Goal: Task Accomplishment & Management: Manage account settings

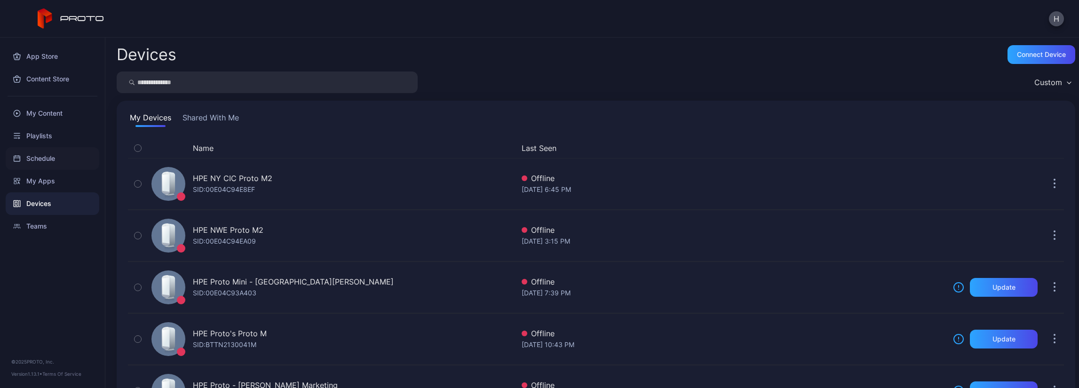
scroll to position [235, 0]
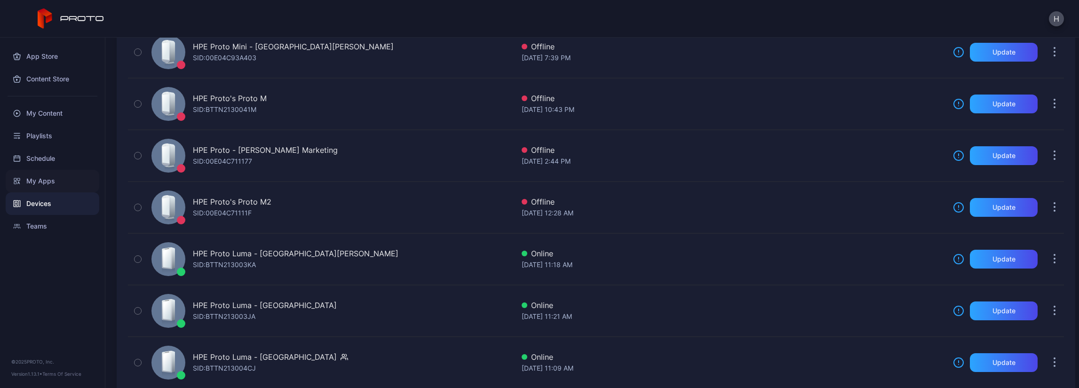
click at [45, 184] on div "My Apps" at bounding box center [53, 181] width 94 height 23
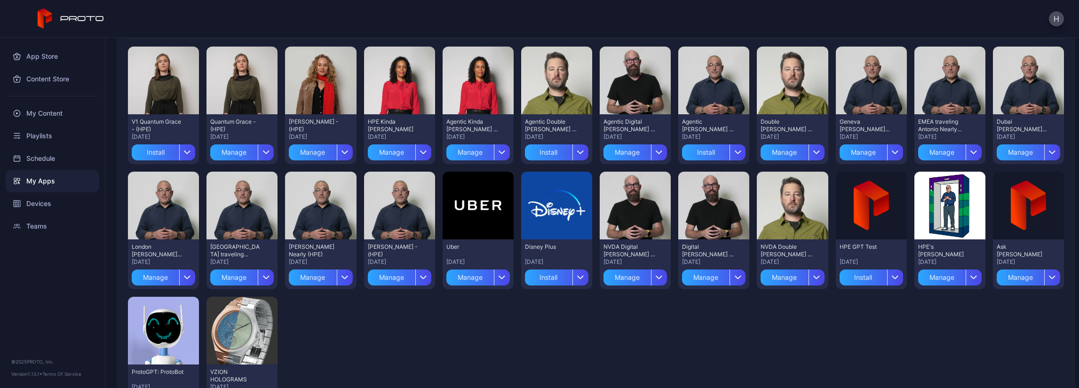
scroll to position [94, 0]
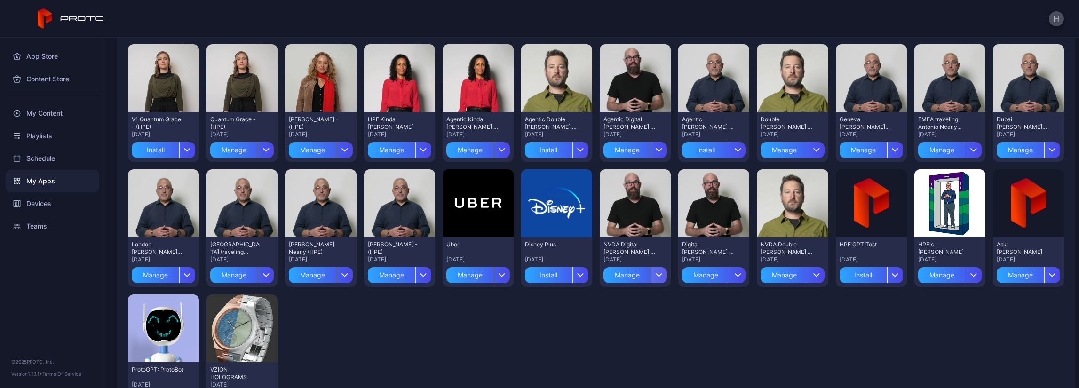
click at [655, 276] on icon "button" at bounding box center [658, 275] width 7 height 4
click at [624, 300] on button "Install" at bounding box center [629, 302] width 80 height 30
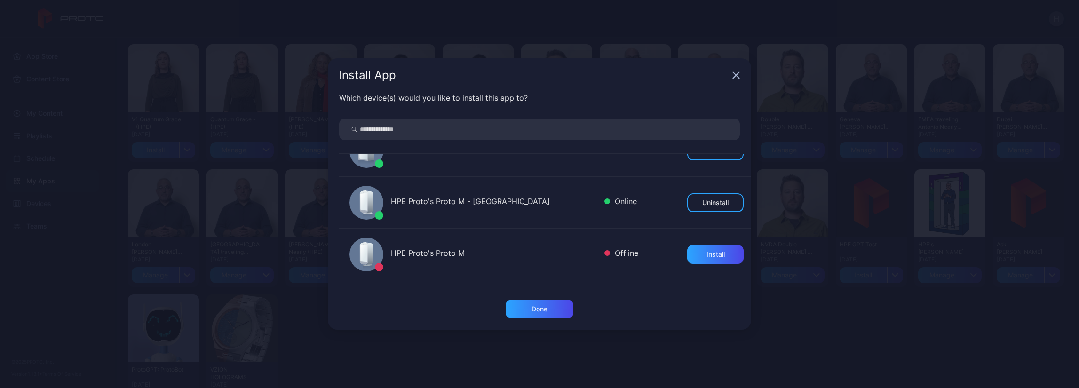
scroll to position [517, 0]
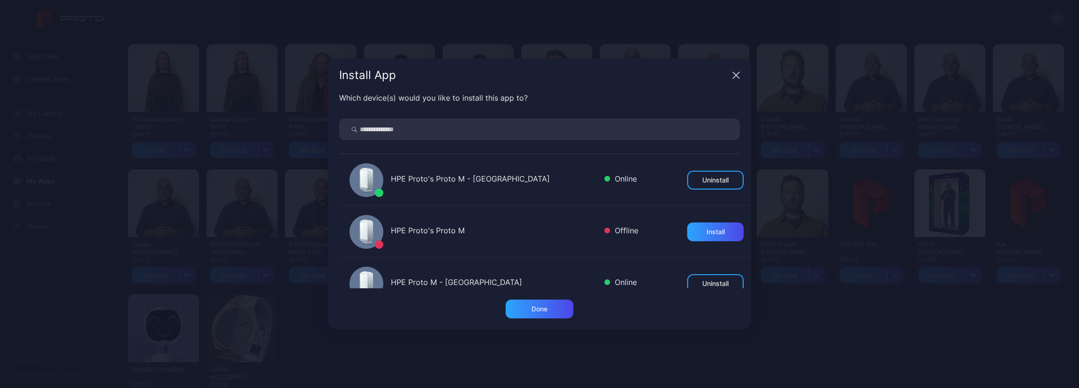
click at [735, 72] on icon "button" at bounding box center [736, 75] width 8 height 8
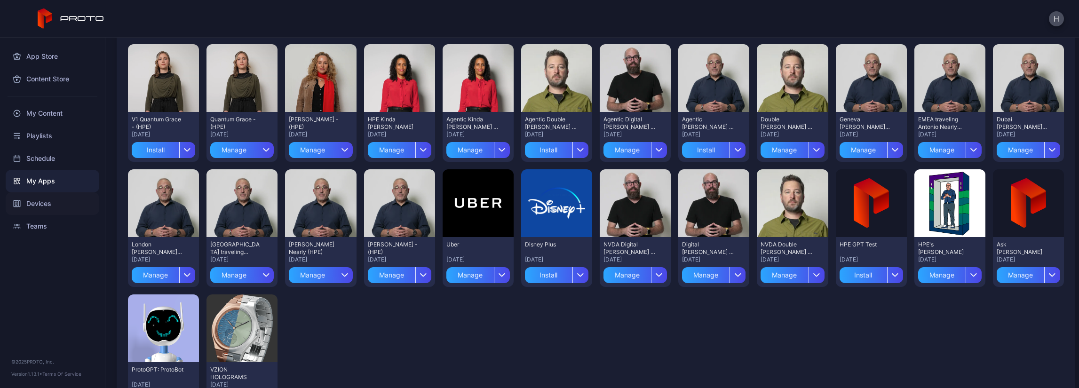
click at [41, 201] on div "Devices" at bounding box center [53, 203] width 94 height 23
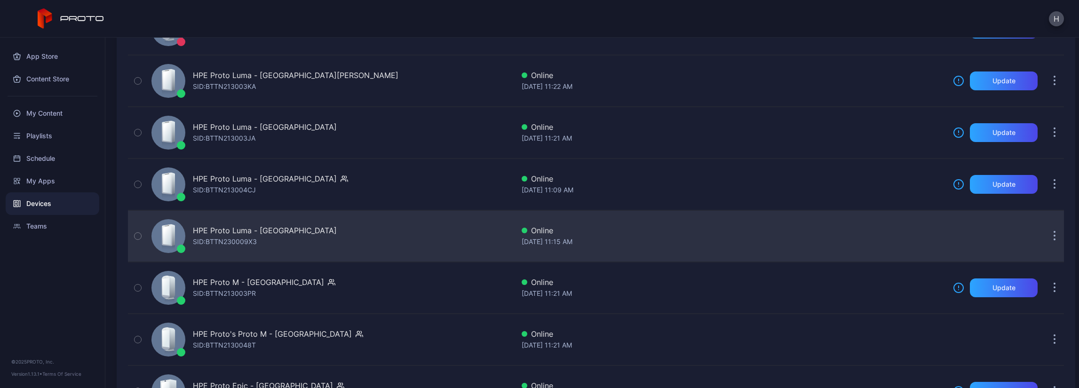
scroll to position [457, 0]
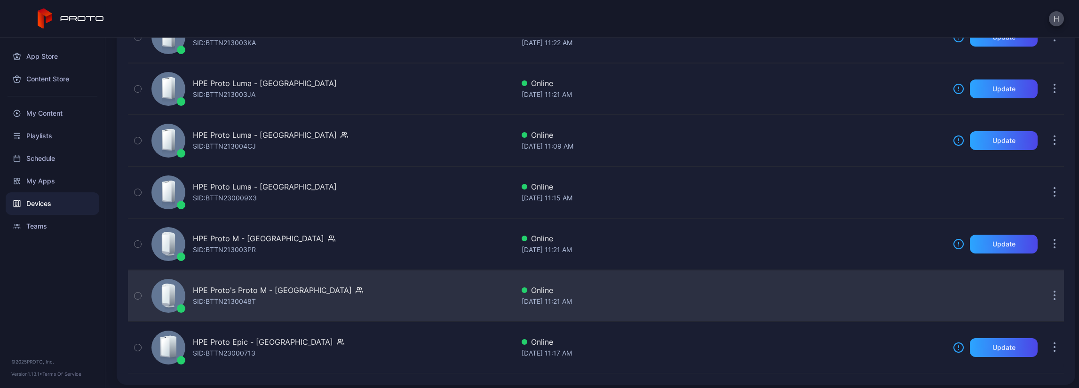
click at [407, 291] on div "HPE Proto's Proto M - London SID: BTTN2130048T" at bounding box center [331, 295] width 366 height 47
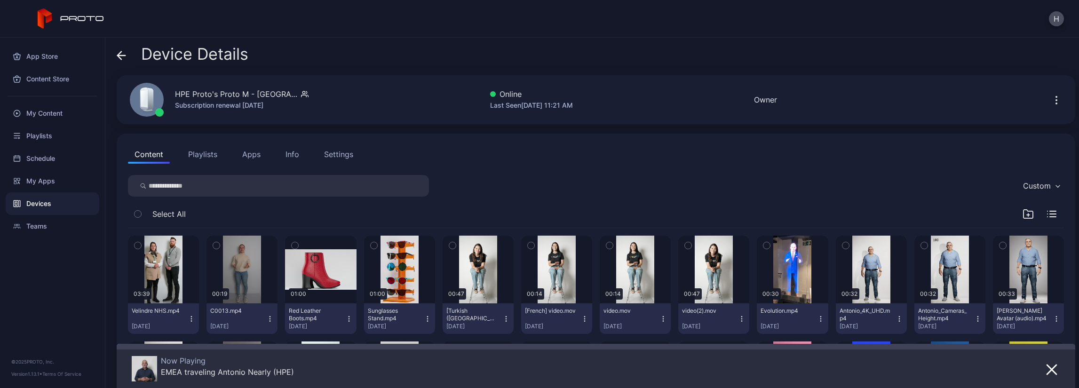
click at [250, 156] on button "Apps" at bounding box center [251, 154] width 31 height 19
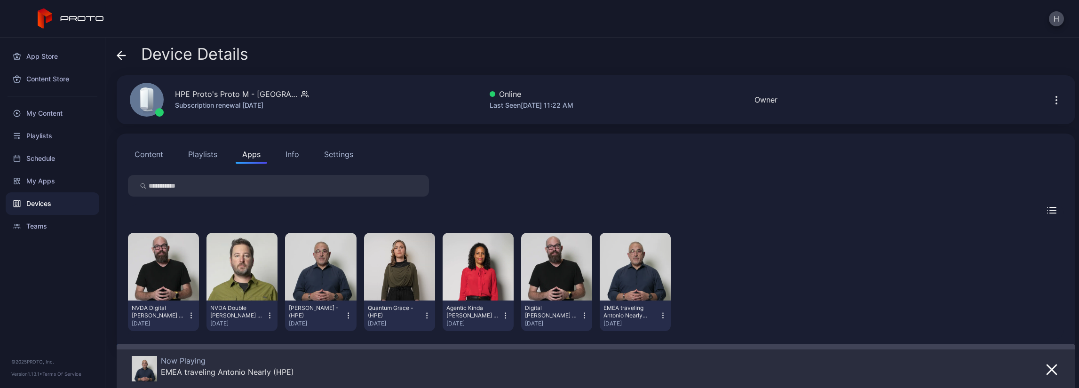
click at [36, 199] on div "Devices" at bounding box center [53, 203] width 94 height 23
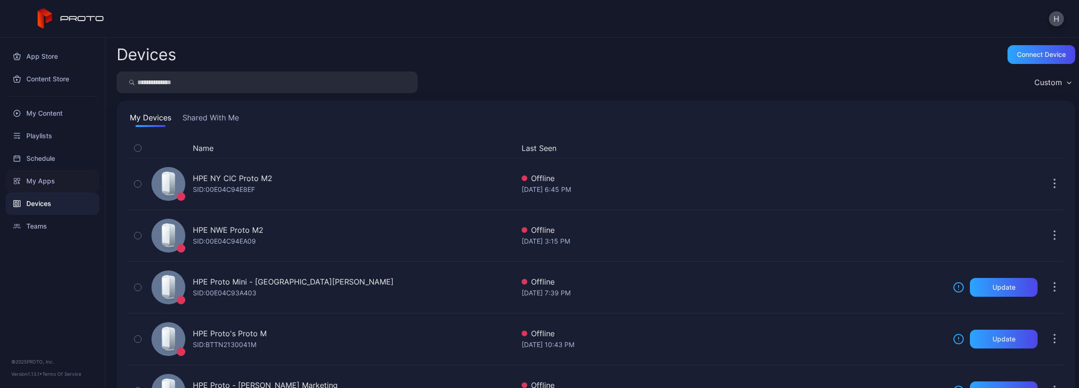
scroll to position [457, 0]
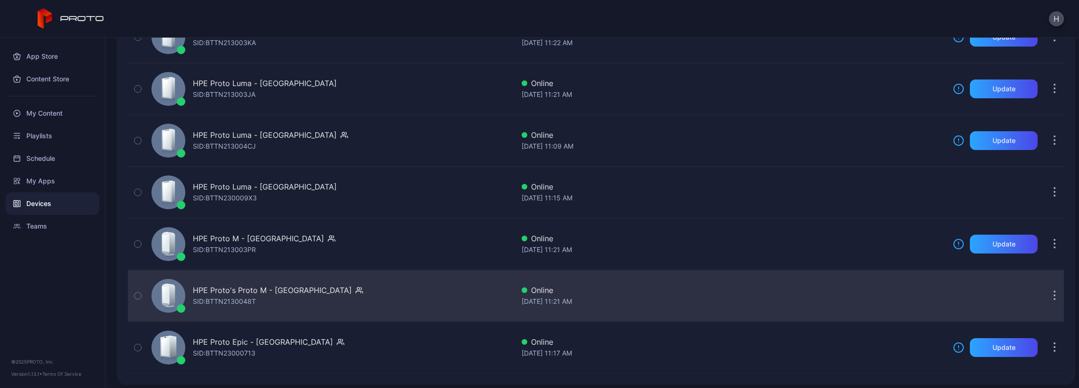
click at [408, 290] on div "HPE Proto's Proto M - London SID: BTTN2130048T" at bounding box center [331, 295] width 366 height 47
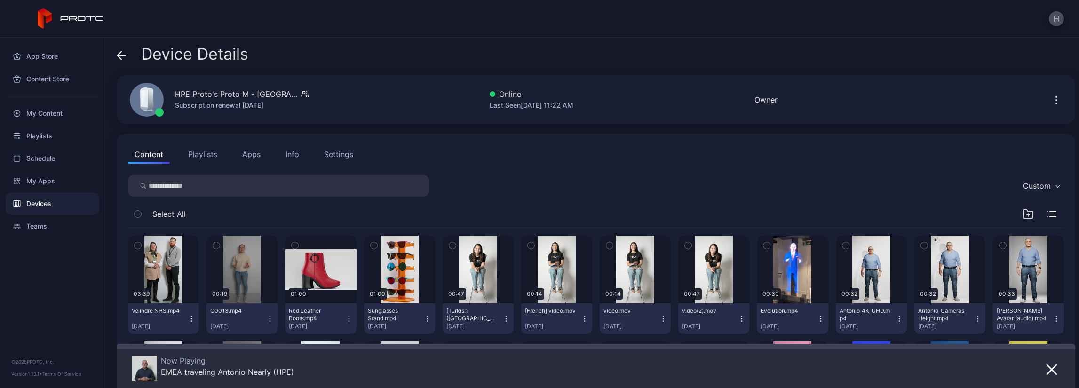
click at [248, 153] on button "Apps" at bounding box center [251, 154] width 31 height 19
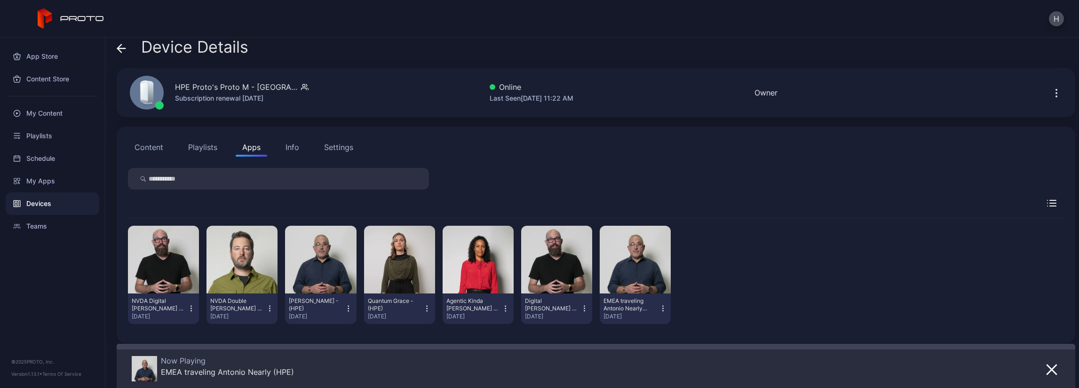
scroll to position [14, 0]
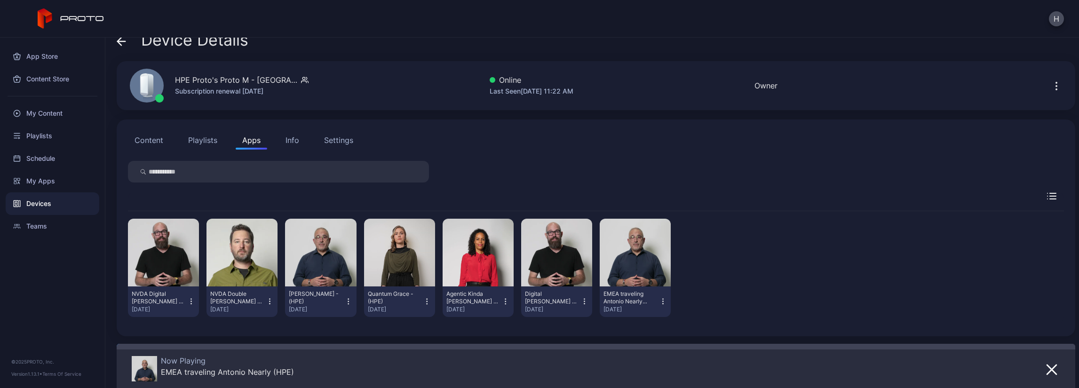
click at [502, 304] on icon "button" at bounding box center [505, 301] width 8 height 9
click at [484, 330] on button "Uninstall" at bounding box center [473, 333] width 80 height 30
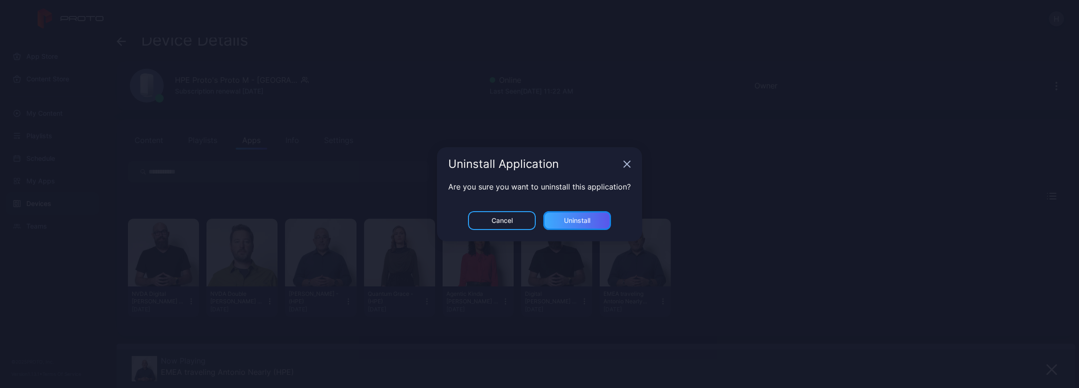
click at [569, 214] on div "Uninstall" at bounding box center [577, 220] width 68 height 19
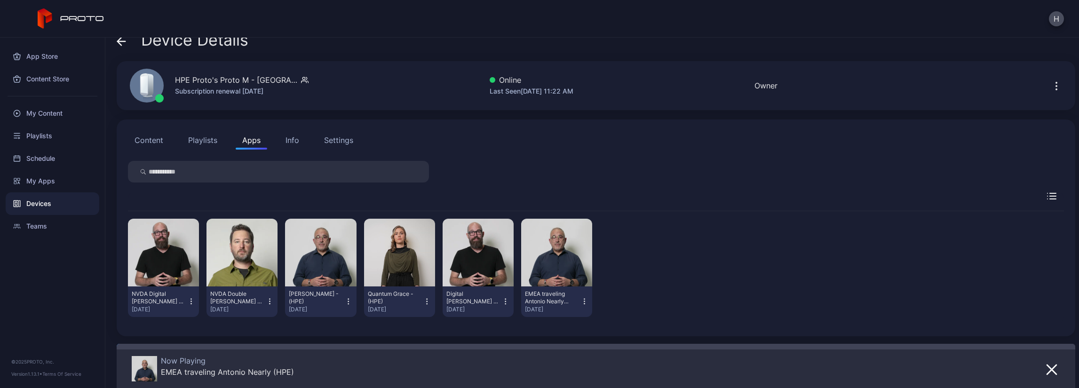
click at [580, 301] on icon "button" at bounding box center [584, 301] width 8 height 9
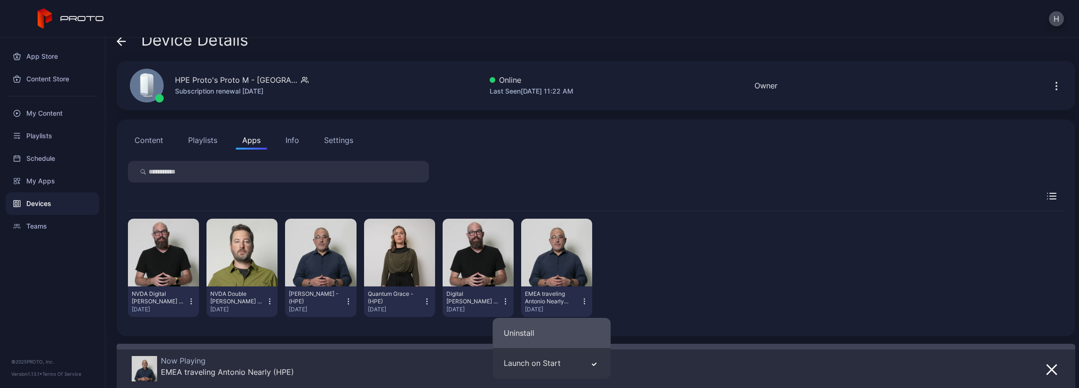
click at [545, 328] on button "Uninstall" at bounding box center [551, 333] width 118 height 30
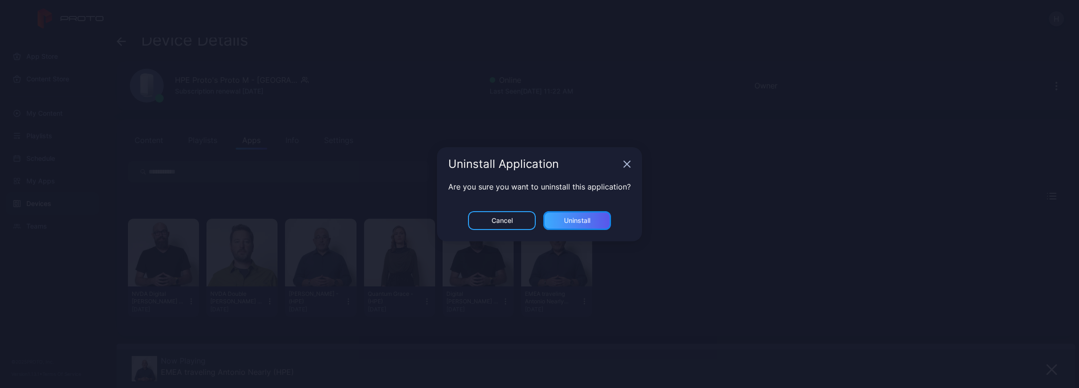
click at [585, 213] on div "Uninstall" at bounding box center [577, 220] width 68 height 19
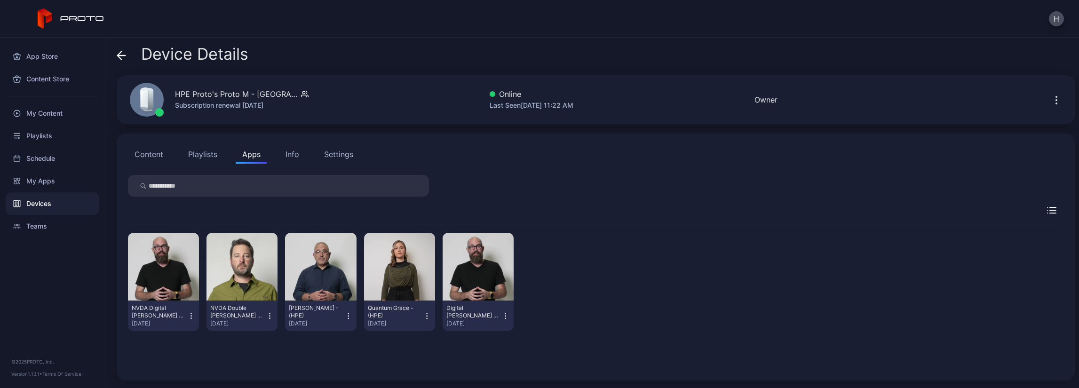
scroll to position [0, 0]
click at [348, 314] on icon "button" at bounding box center [348, 315] width 8 height 9
click at [317, 257] on button "Uninstall" at bounding box center [318, 254] width 80 height 30
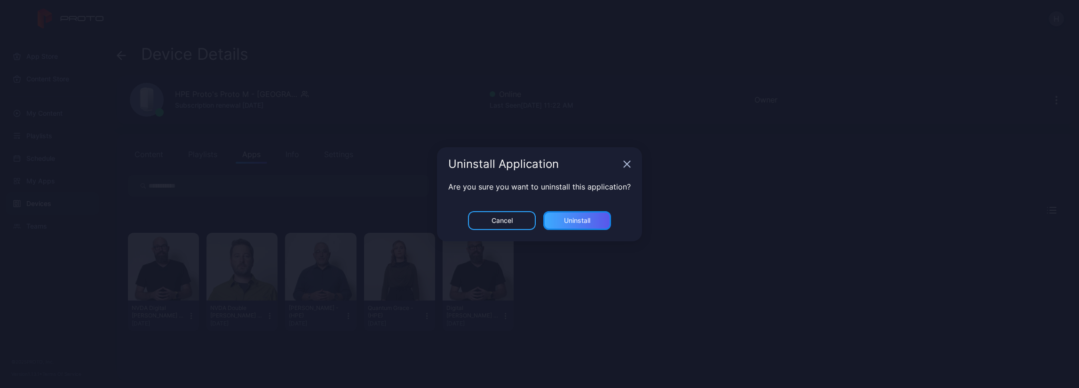
click at [581, 220] on div "Uninstall" at bounding box center [577, 221] width 26 height 8
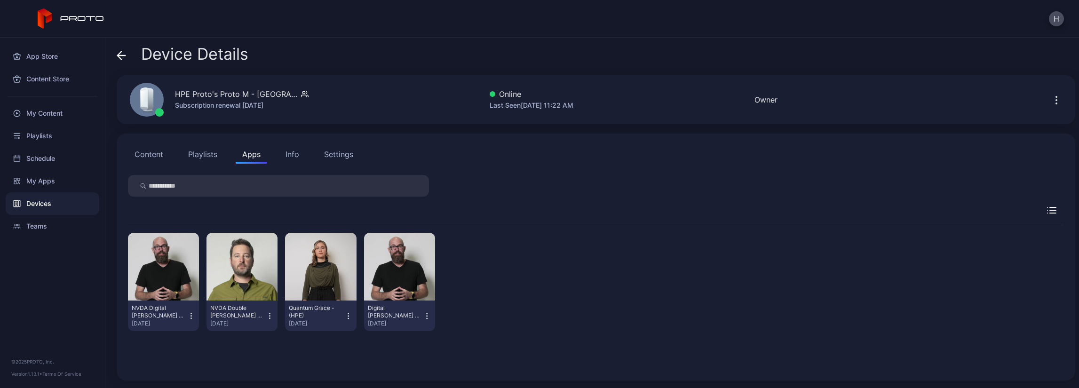
click at [346, 318] on icon "button" at bounding box center [348, 315] width 8 height 9
click at [331, 258] on button "Uninstall" at bounding box center [318, 254] width 80 height 30
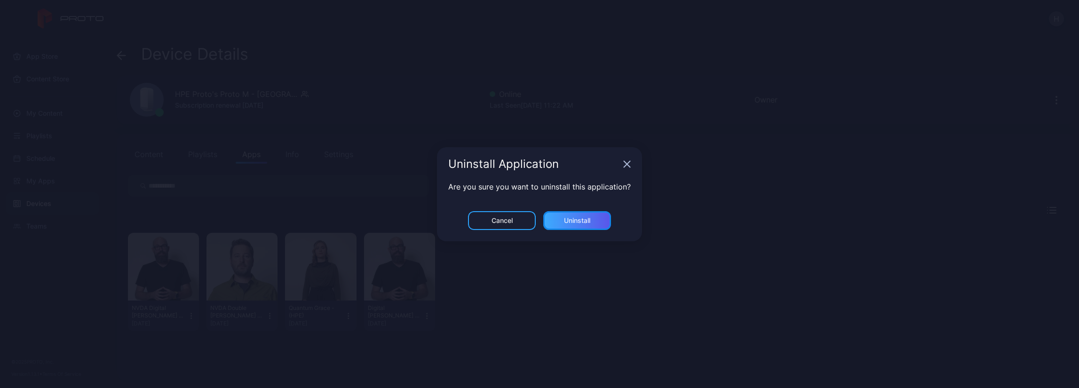
click at [584, 214] on div "Uninstall" at bounding box center [577, 220] width 68 height 19
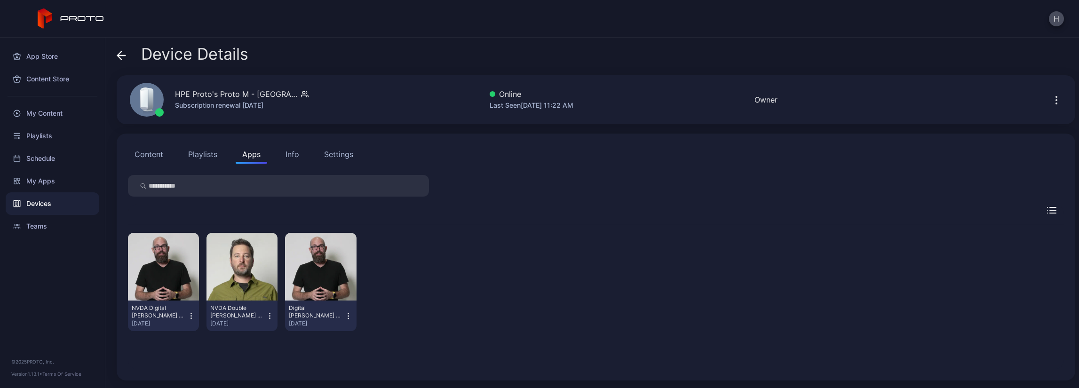
click at [268, 315] on icon "button" at bounding box center [270, 315] width 8 height 9
click at [246, 260] on button "Uninstall" at bounding box center [241, 254] width 80 height 30
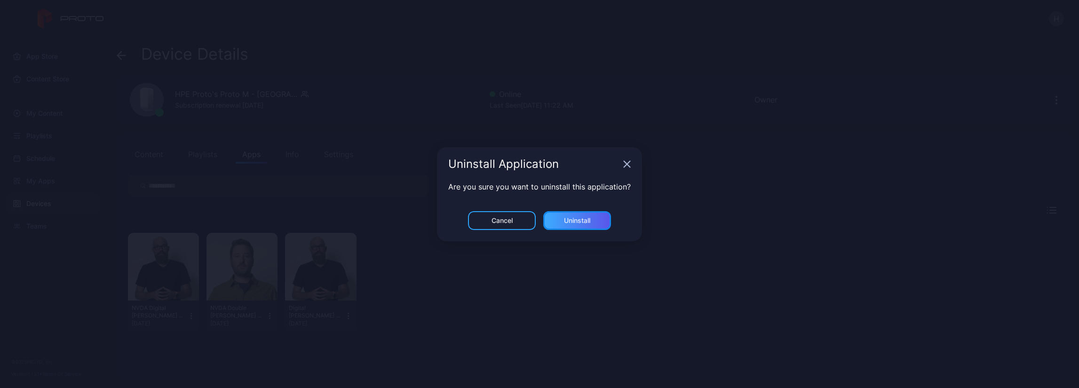
click at [573, 226] on div "Uninstall" at bounding box center [577, 220] width 68 height 19
